Goal: Information Seeking & Learning: Find specific fact

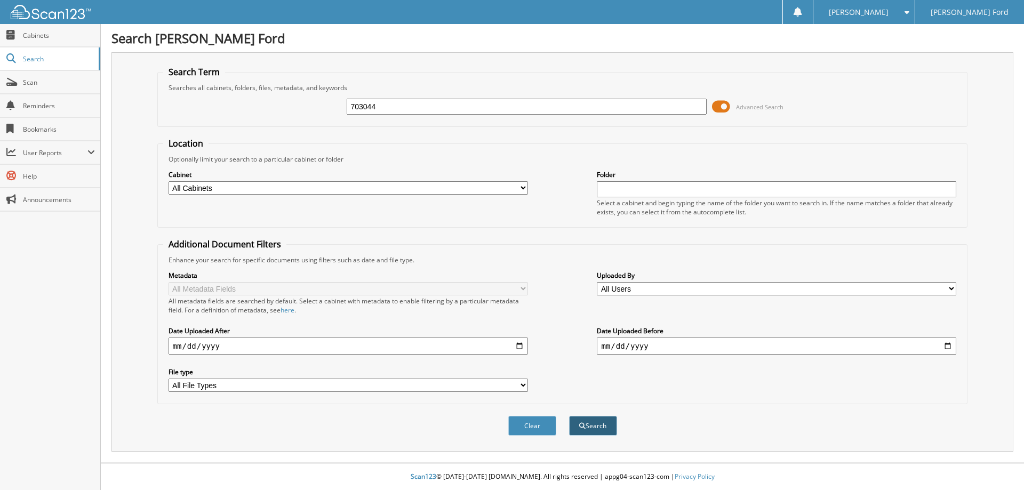
type input "703044"
click at [601, 433] on button "Search" at bounding box center [593, 426] width 48 height 20
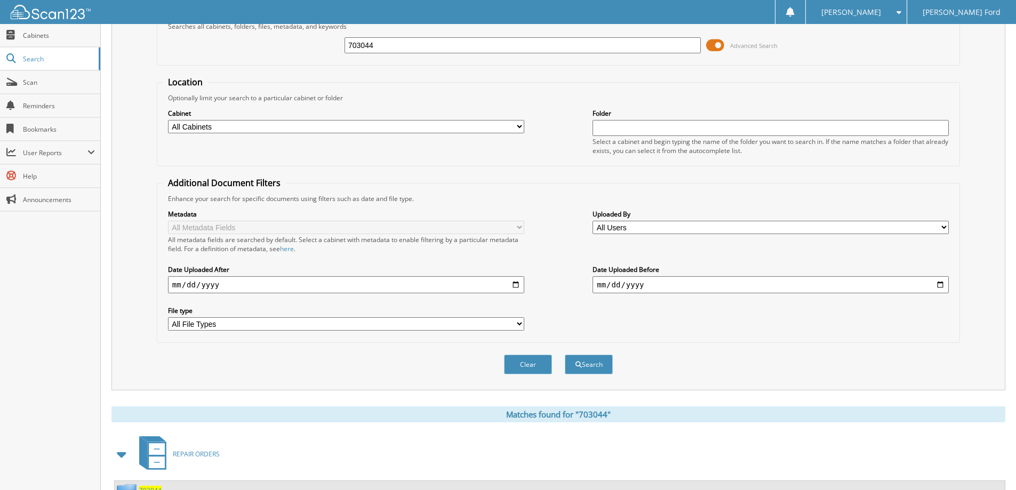
scroll to position [106, 0]
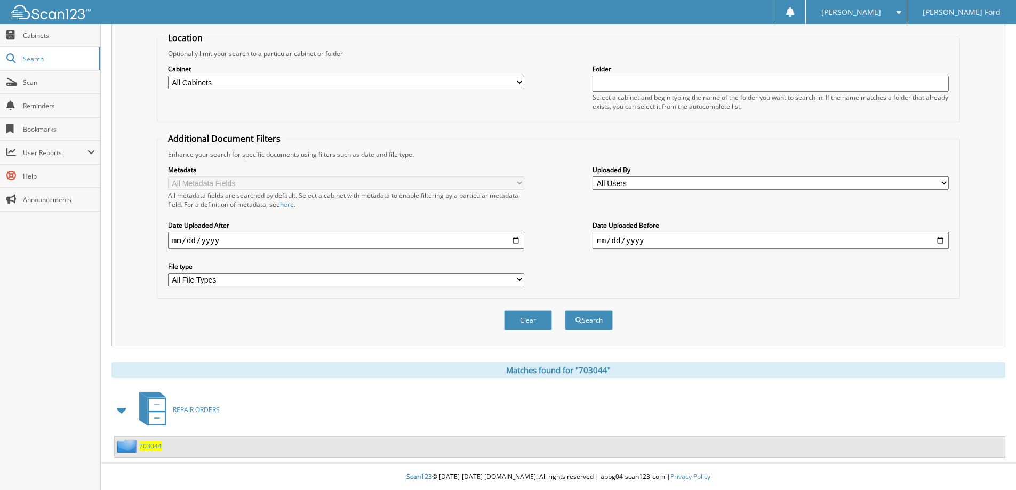
click at [149, 447] on span "703044" at bounding box center [150, 446] width 22 height 9
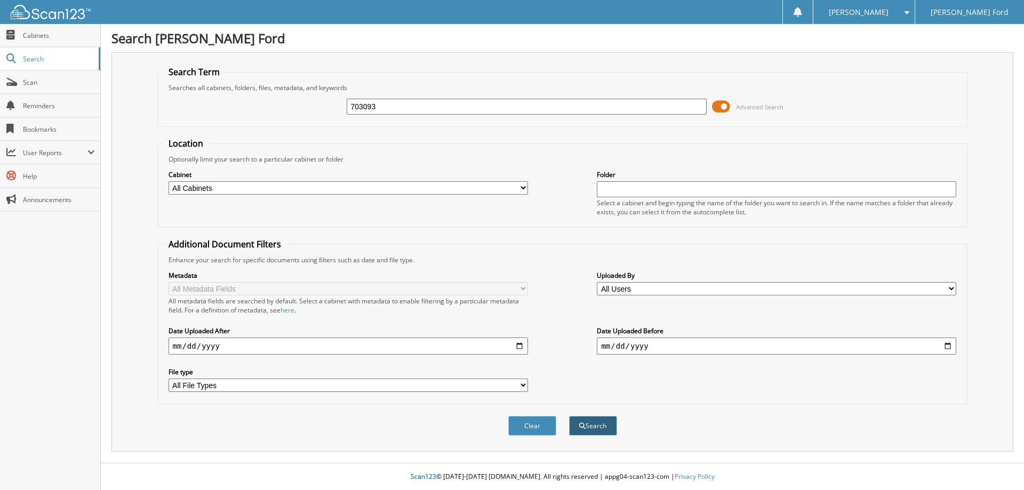
type input "703093"
click at [598, 429] on button "Search" at bounding box center [593, 426] width 48 height 20
